Goal: Information Seeking & Learning: Understand process/instructions

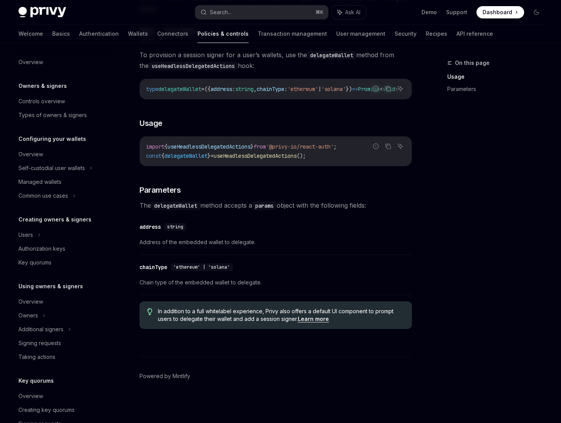
scroll to position [41, 0]
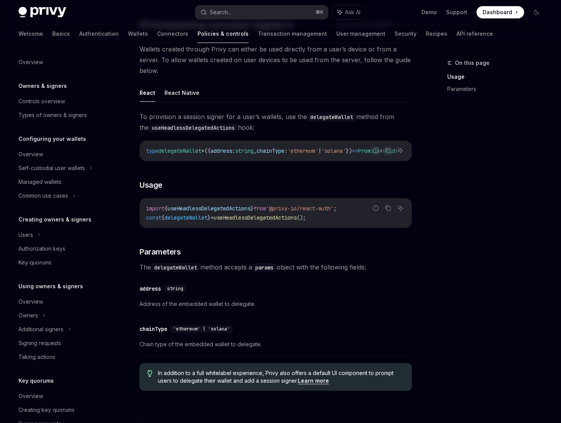
click at [314, 384] on link "Learn more" at bounding box center [313, 380] width 31 height 7
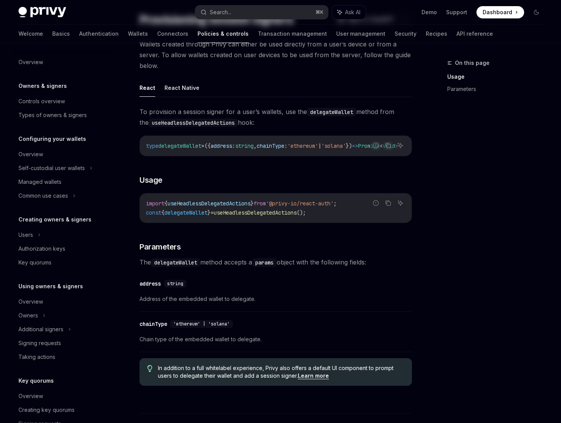
scroll to position [106, 0]
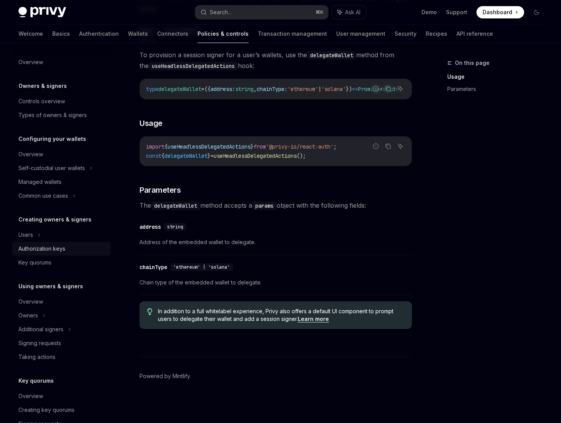
click at [52, 245] on div "Authorization keys" at bounding box center [41, 248] width 47 height 9
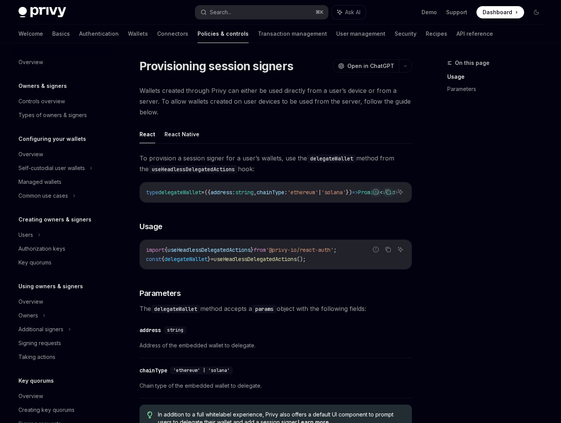
click at [187, 94] on span "Wallets created through Privy can either be used directly from a user’s device …" at bounding box center [275, 101] width 272 height 32
click at [204, 158] on span "To provision a session signer for a user’s wallets, use the delegateWallet meth…" at bounding box center [275, 164] width 272 height 22
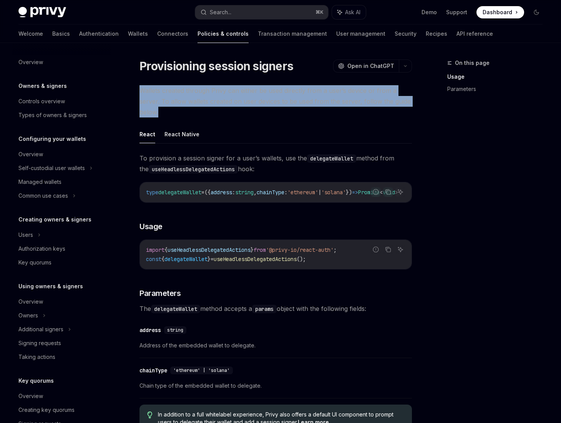
drag, startPoint x: 167, startPoint y: 111, endPoint x: 137, endPoint y: 88, distance: 37.5
click at [137, 88] on div "Provisioning session signers OpenAI Open in ChatGPT OpenAI Open in ChatGPT Wall…" at bounding box center [203, 292] width 419 height 468
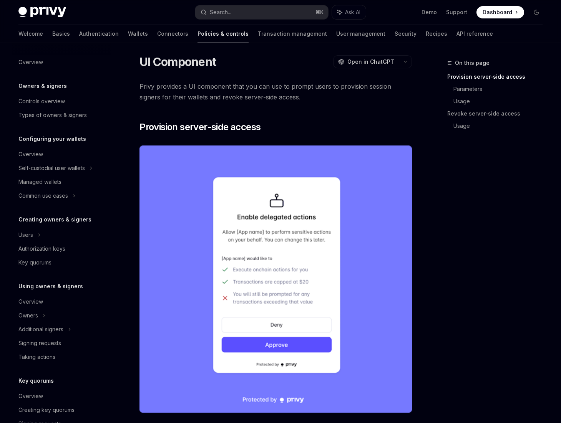
scroll to position [5, 0]
click at [467, 89] on link "Parameters" at bounding box center [500, 89] width 95 height 12
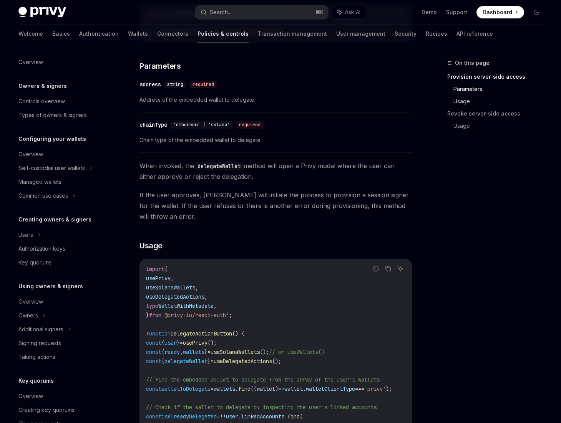
scroll to position [485, 0]
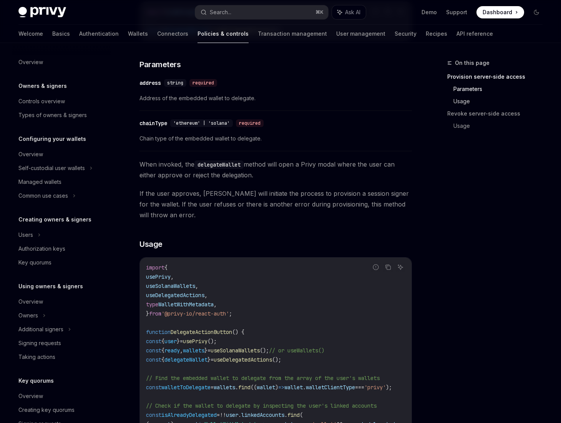
click at [463, 97] on link "Usage" at bounding box center [500, 101] width 95 height 12
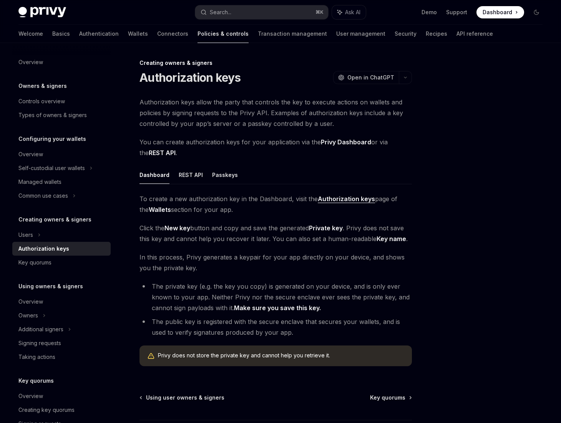
scroll to position [63, 0]
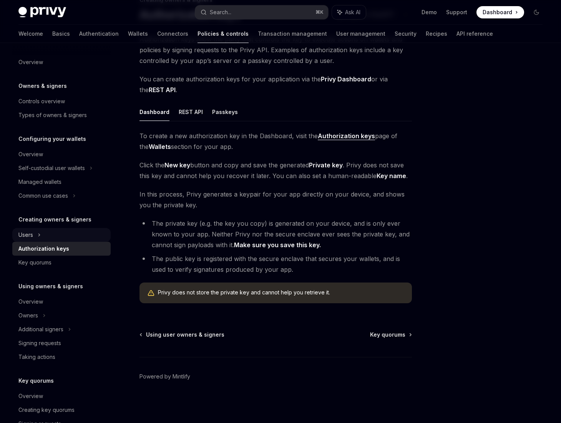
click at [41, 231] on icon at bounding box center [39, 234] width 3 height 9
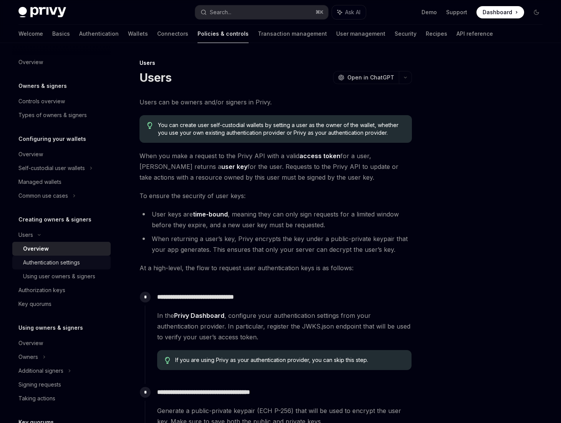
click at [53, 261] on div "Authentication settings" at bounding box center [51, 262] width 57 height 9
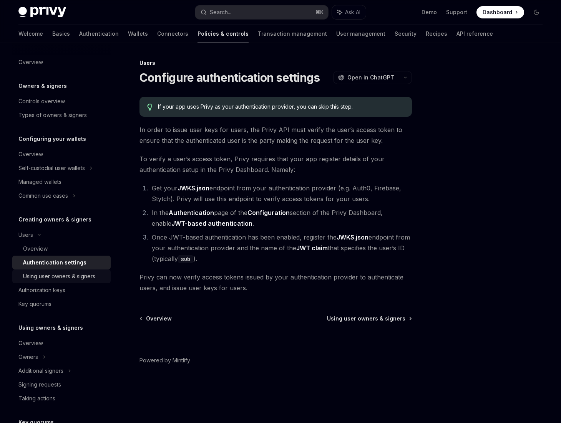
click at [53, 277] on div "Using user owners & signers" at bounding box center [59, 276] width 72 height 9
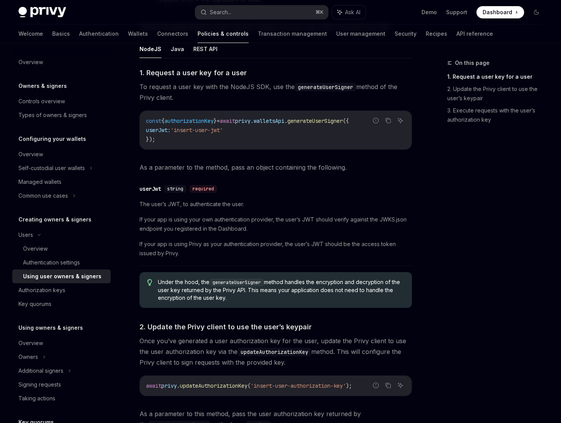
scroll to position [258, 0]
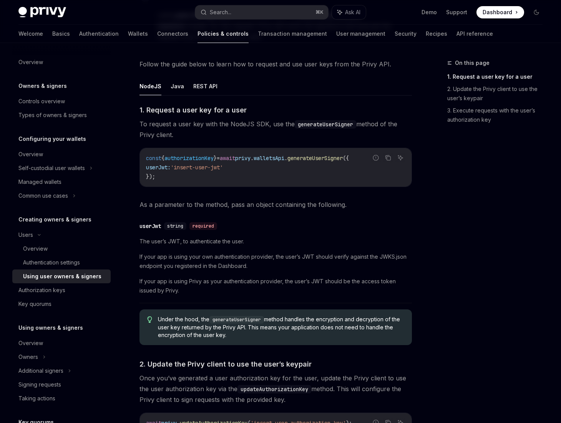
click at [273, 230] on div "​ userJwt string required The user’s JWT, to authenticate the user. If your app…" at bounding box center [275, 261] width 272 height 86
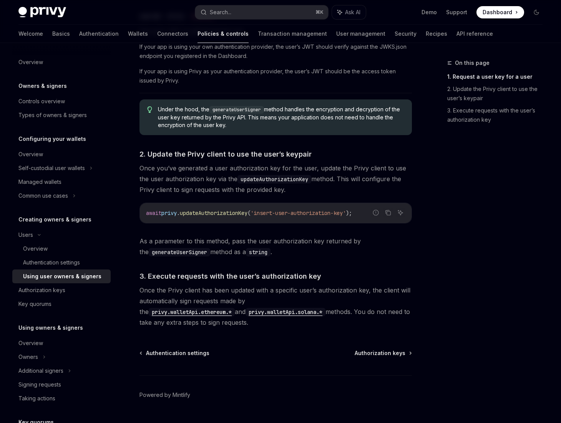
scroll to position [485, 0]
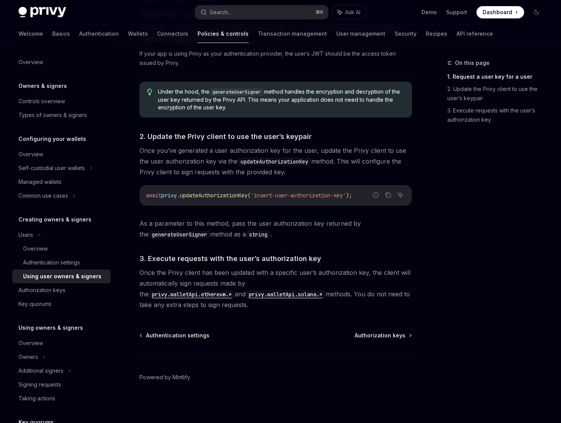
type textarea "*"
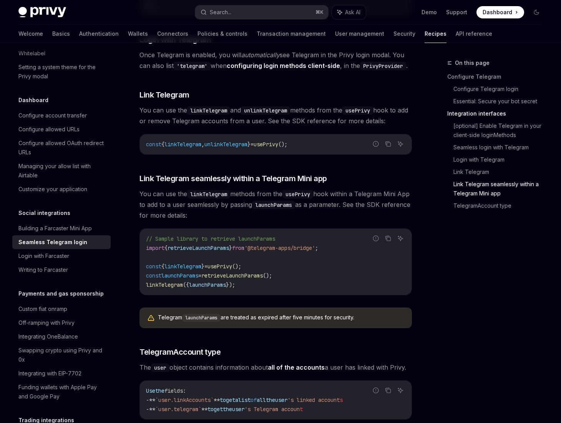
scroll to position [1256, 0]
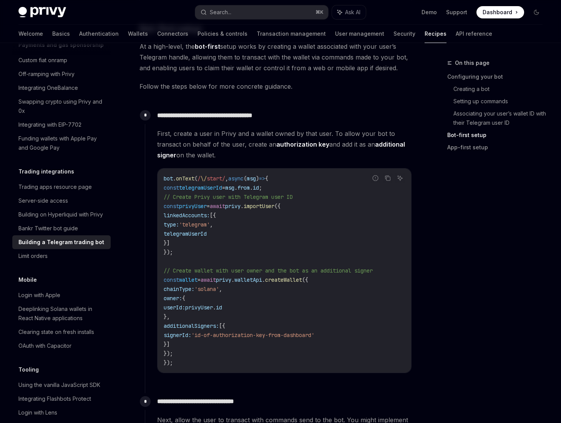
scroll to position [597, 0]
